Goal: Check status: Check status

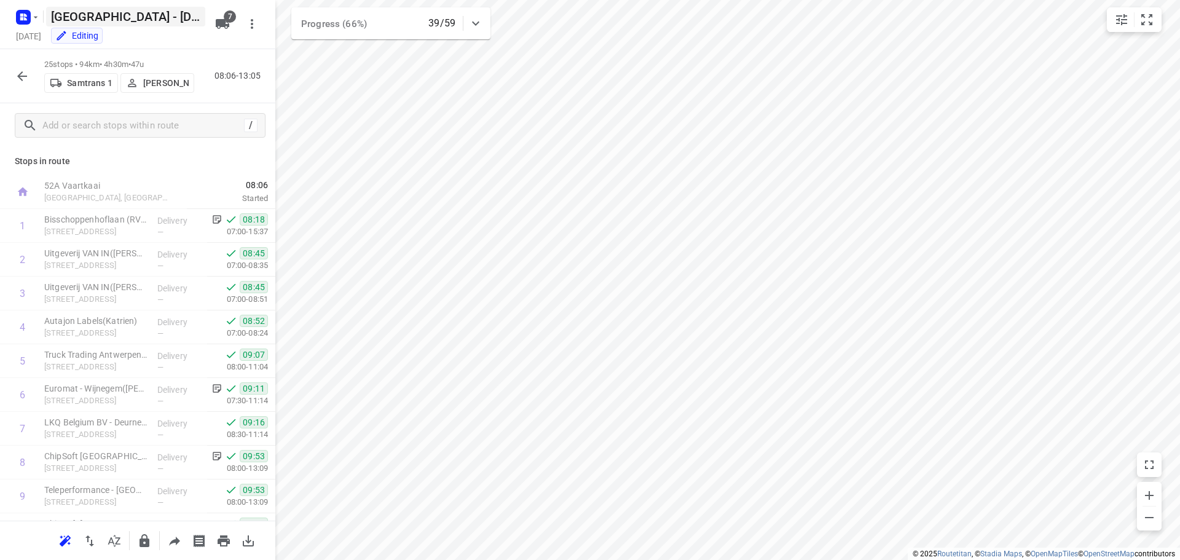
scroll to position [567, 0]
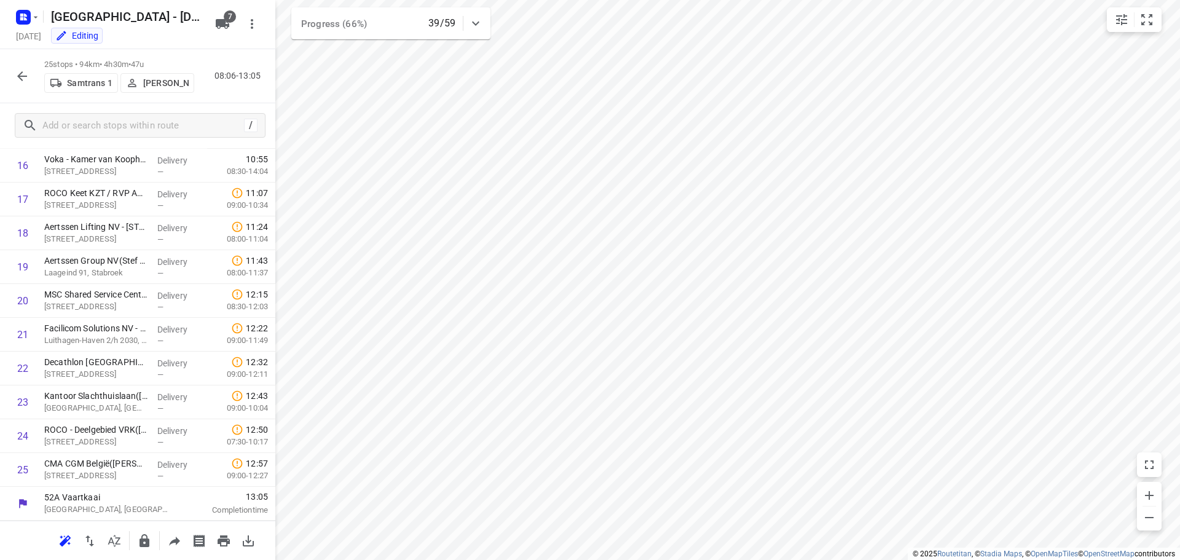
click at [18, 77] on icon "button" at bounding box center [22, 76] width 15 height 15
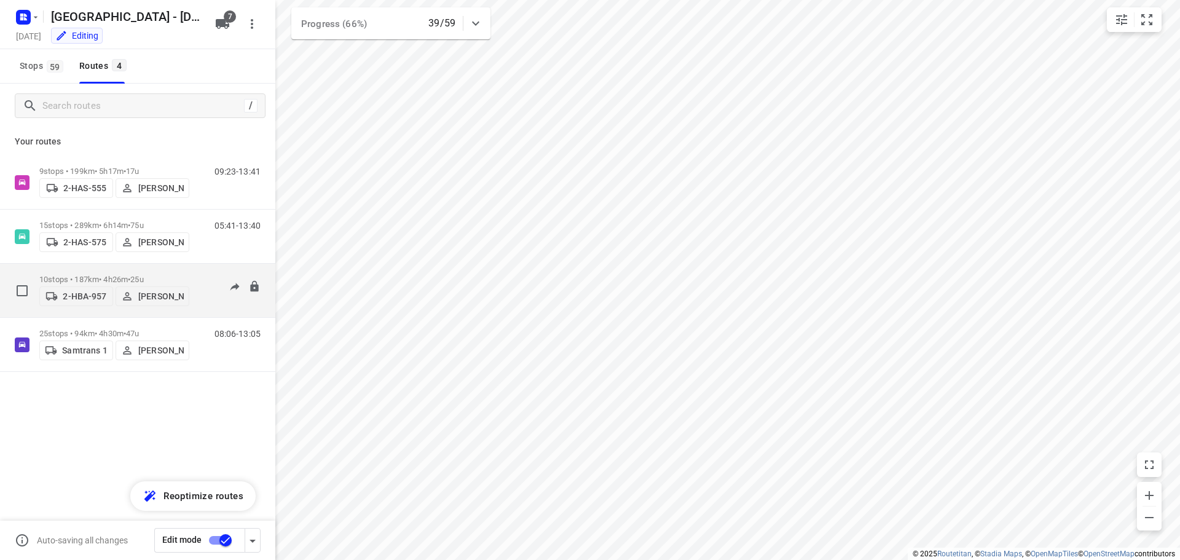
click at [92, 275] on p "10 stops • 187km • 4h26m • 25u" at bounding box center [114, 279] width 150 height 9
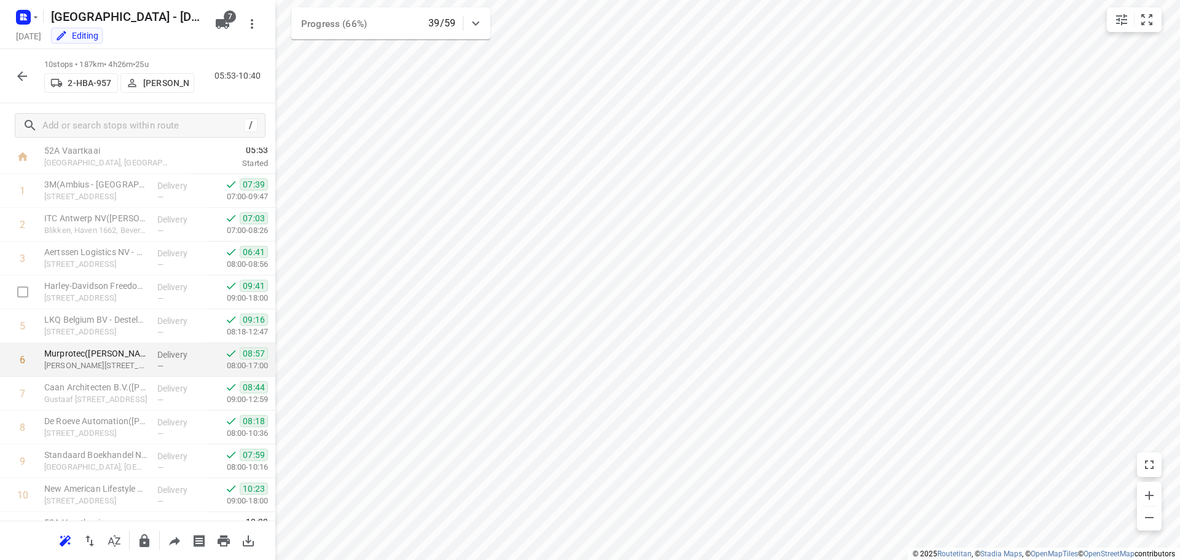
scroll to position [60, 0]
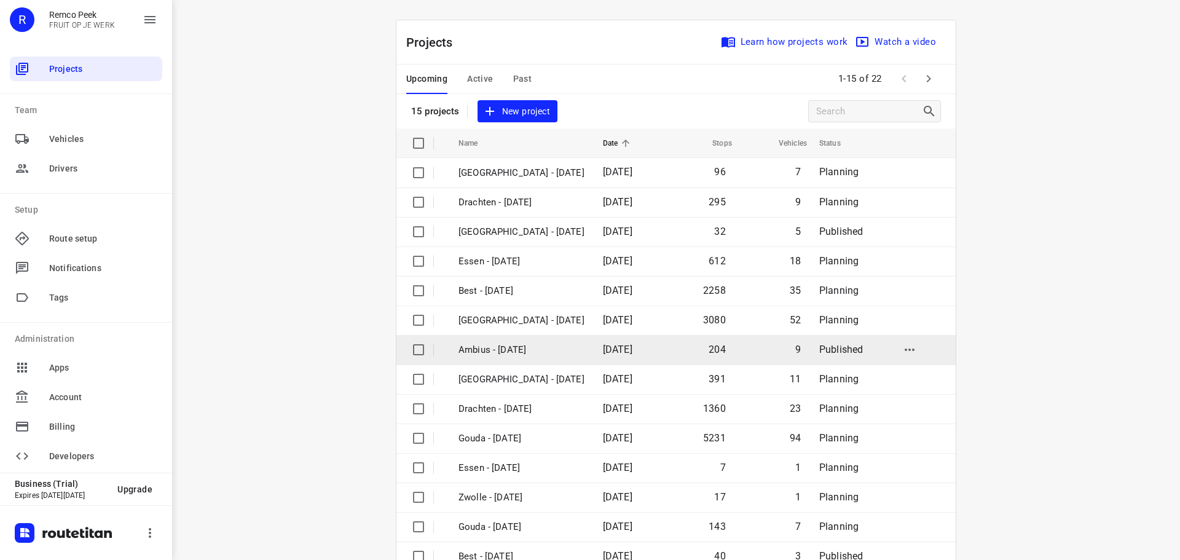
click at [484, 345] on p "Ambius - [DATE]" at bounding box center [521, 350] width 126 height 14
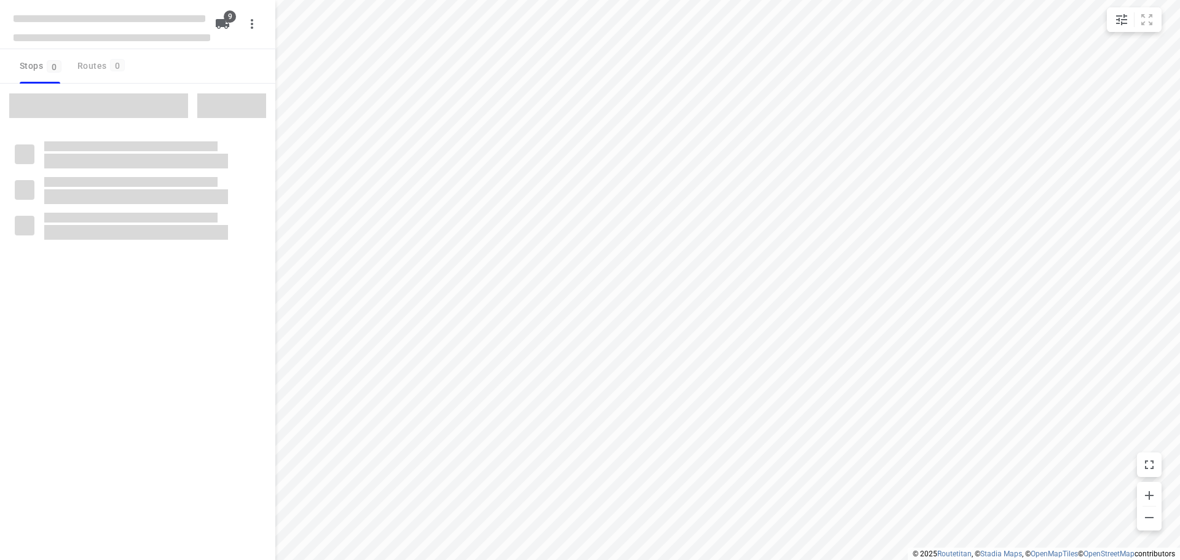
checkbox input "true"
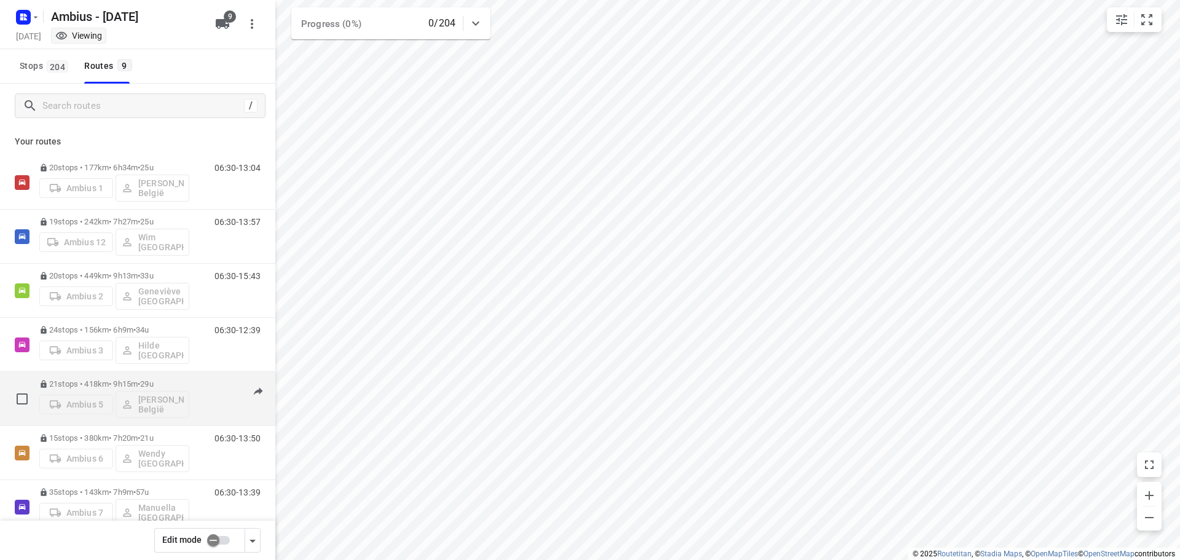
scroll to position [61, 0]
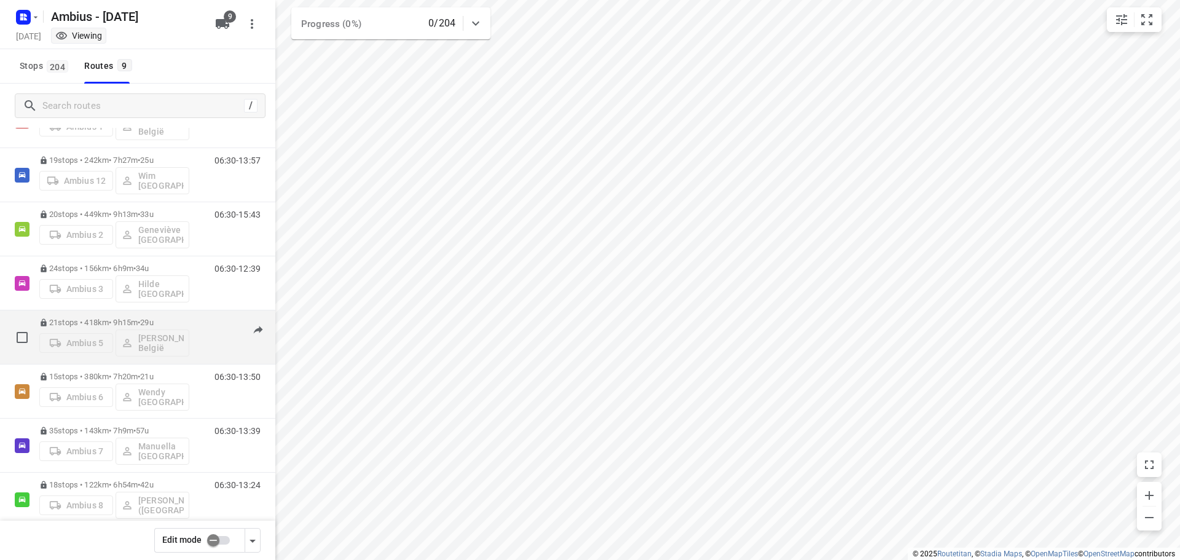
click at [94, 318] on p "21 stops • 418km • 9h15m • 29u" at bounding box center [114, 322] width 150 height 9
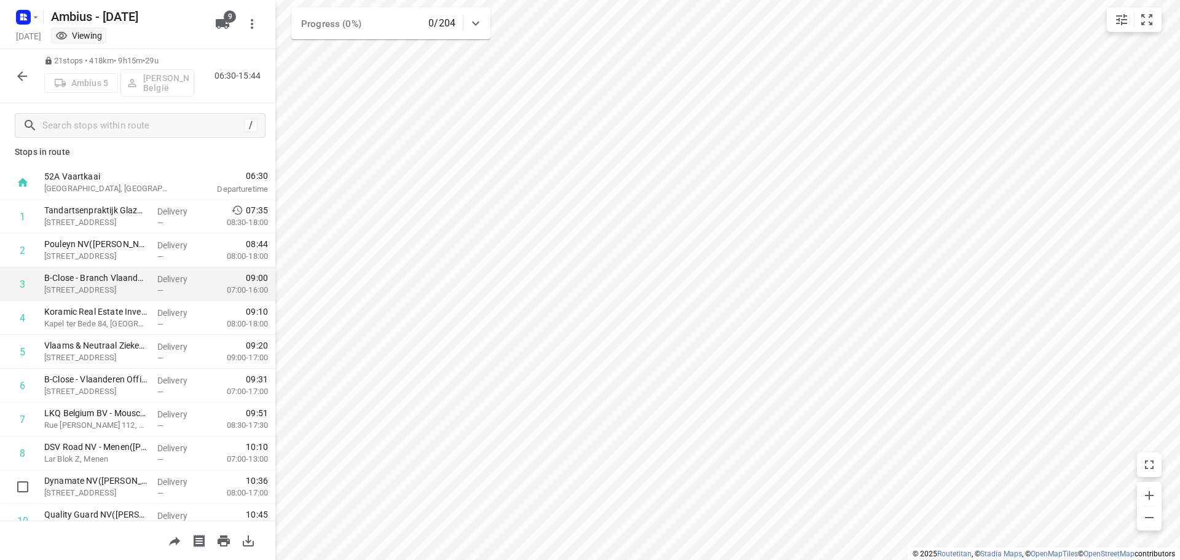
scroll to position [0, 0]
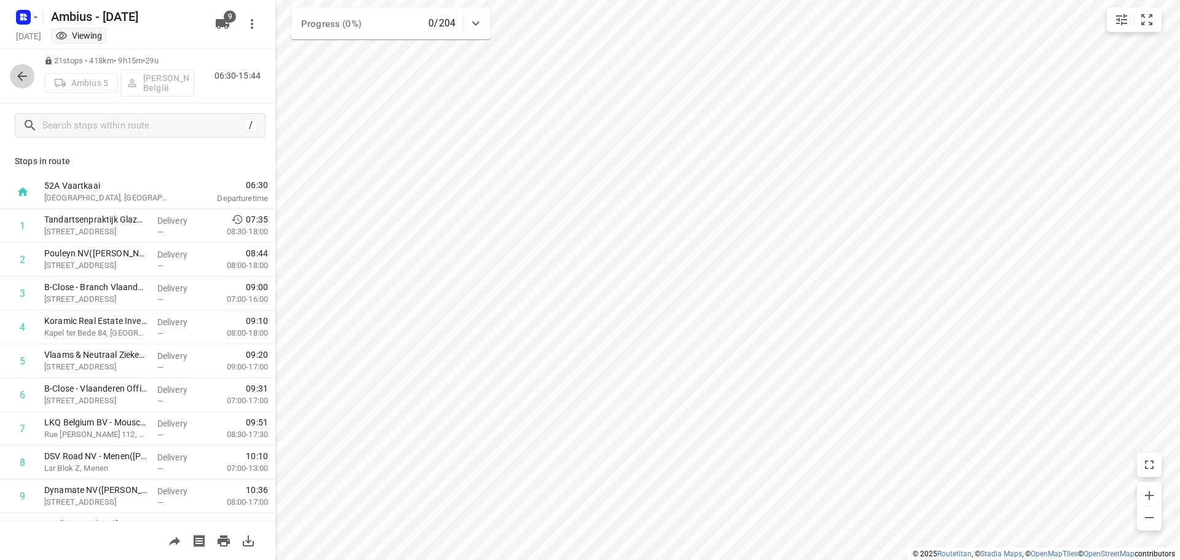
click at [17, 74] on icon "button" at bounding box center [22, 76] width 15 height 15
